Goal: Task Accomplishment & Management: Complete application form

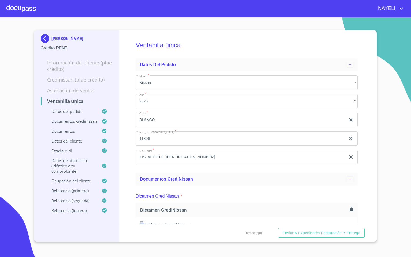
scroll to position [683, 0]
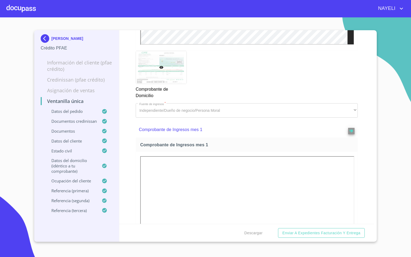
click at [30, 11] on div at bounding box center [20, 8] width 29 height 17
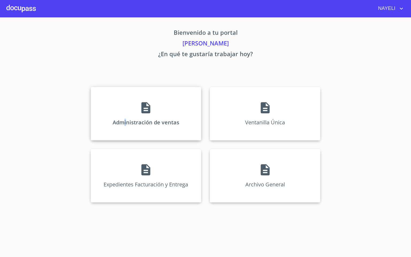
click at [127, 106] on div "Administración de ventas" at bounding box center [146, 114] width 111 height 54
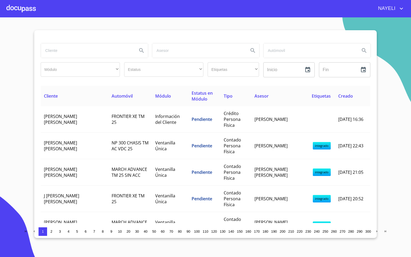
click at [61, 54] on input "search" at bounding box center [87, 50] width 92 height 14
type input "[PERSON_NAME]"
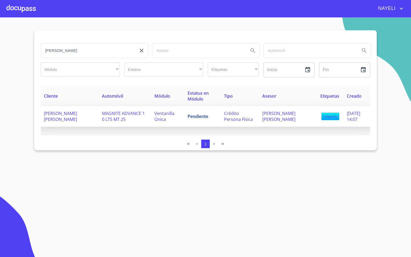
click at [102, 116] on span "MAGNITE ADVANCE 1 0 LTS MT 25" at bounding box center [123, 117] width 43 height 12
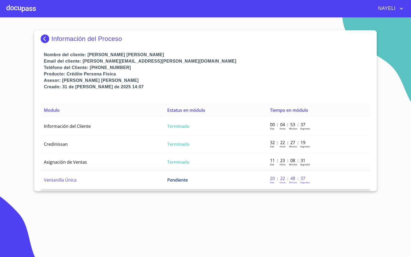
click at [141, 182] on td "Ventanilla Única" at bounding box center [102, 180] width 123 height 18
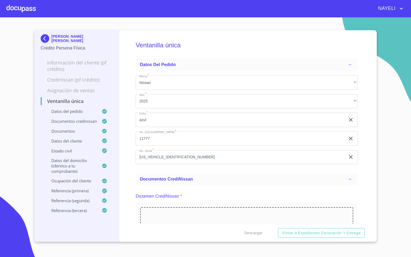
click at [126, 162] on div "Ventanilla única Datos del pedido Marca   * Nissan ​ Año   * 2025 ​ Color   * a…" at bounding box center [246, 127] width 255 height 194
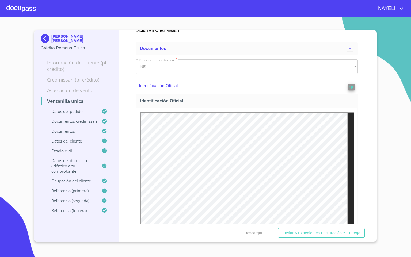
scroll to position [362, 0]
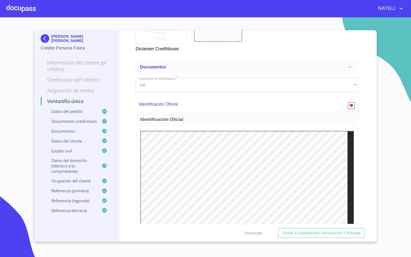
click at [349, 107] on button "reject" at bounding box center [352, 106] width 6 height 6
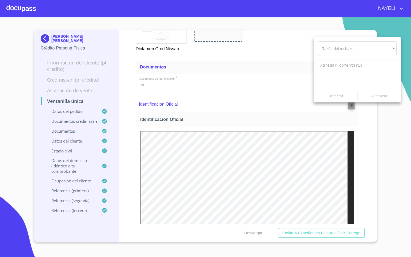
click at [331, 56] on div "Razón del rechazo ​ ​ Cancelar Rechazar" at bounding box center [357, 69] width 87 height 65
click at [340, 50] on div "​" at bounding box center [357, 49] width 79 height 14
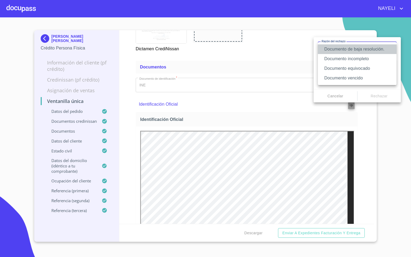
click at [369, 50] on li "Documento de baja resolución." at bounding box center [357, 49] width 79 height 10
type textarea "Favor de enviar de nuevo documento perfectamente claro, puede ser foto o escane…"
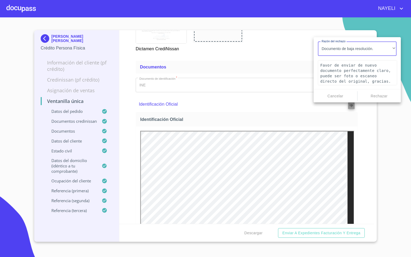
click at [382, 92] on button "Rechazar" at bounding box center [380, 96] width 44 height 10
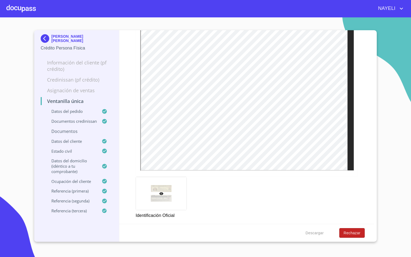
scroll to position [442, 0]
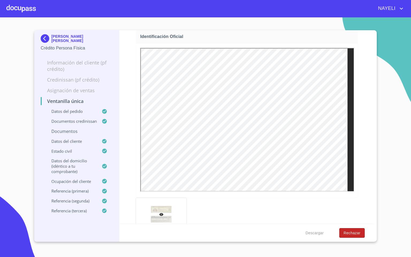
click at [350, 234] on span "Rechazar" at bounding box center [352, 233] width 17 height 7
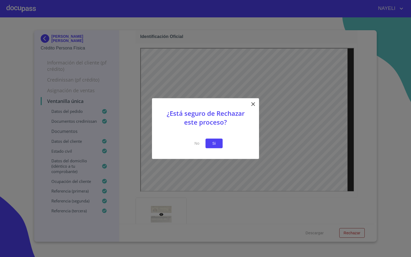
click at [219, 143] on button "Si" at bounding box center [214, 144] width 17 height 10
